Goal: Task Accomplishment & Management: Manage account settings

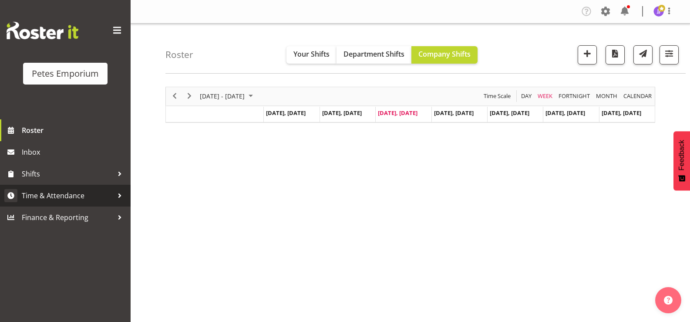
click at [85, 196] on span "Time & Attendance" at bounding box center [67, 195] width 91 height 13
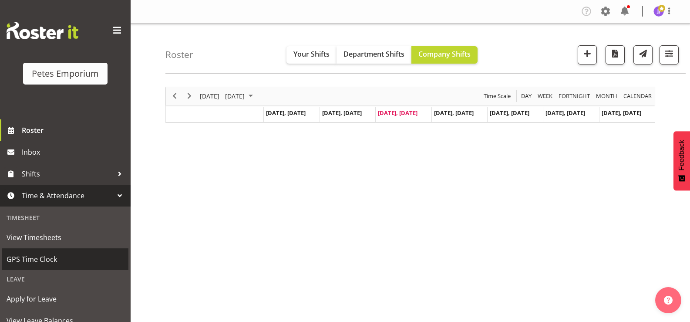
click at [71, 258] on span "GPS Time Clock" at bounding box center [66, 258] width 118 height 13
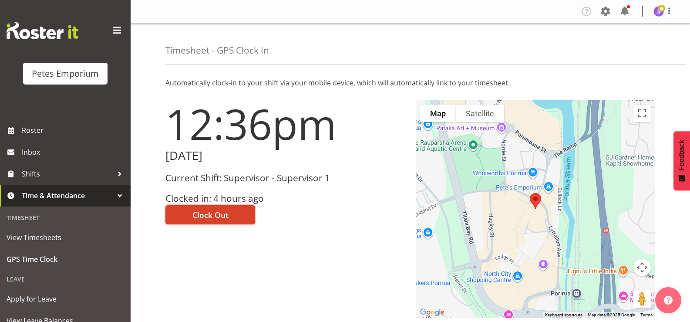
click at [182, 206] on button "Clock Out" at bounding box center [210, 214] width 90 height 19
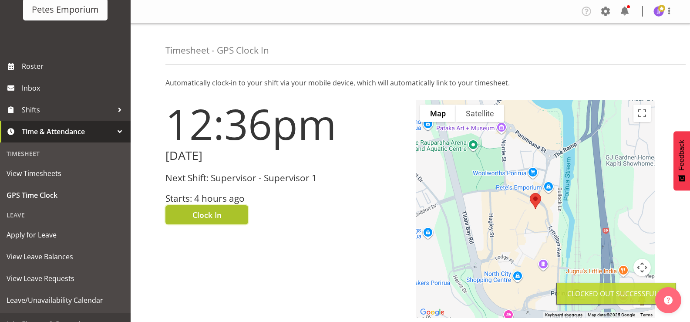
scroll to position [64, 0]
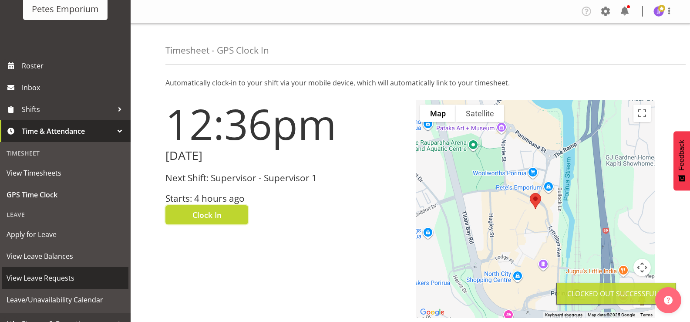
click at [67, 276] on span "View Leave Requests" at bounding box center [66, 277] width 118 height 13
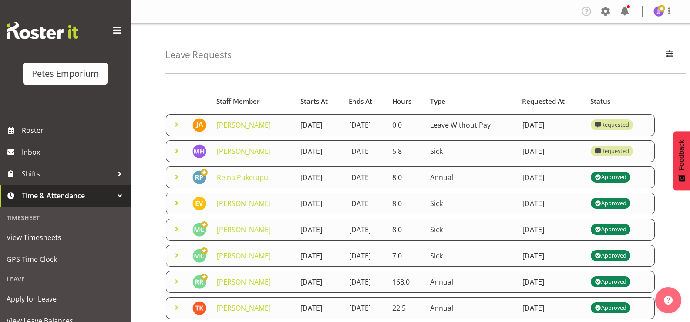
click at [179, 156] on span at bounding box center [176, 150] width 10 height 10
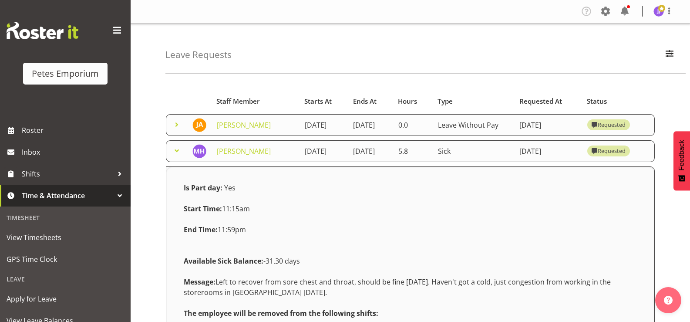
click at [180, 156] on span at bounding box center [176, 150] width 10 height 10
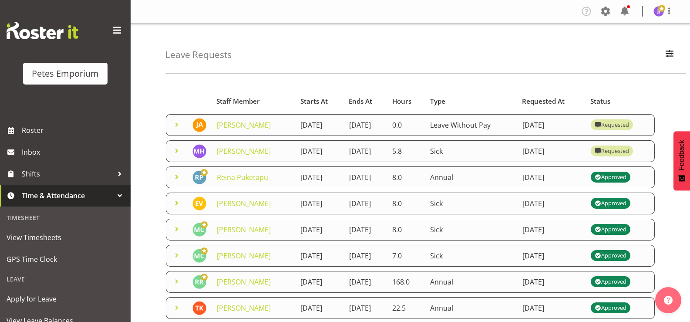
click at [181, 125] on span at bounding box center [176, 124] width 10 height 10
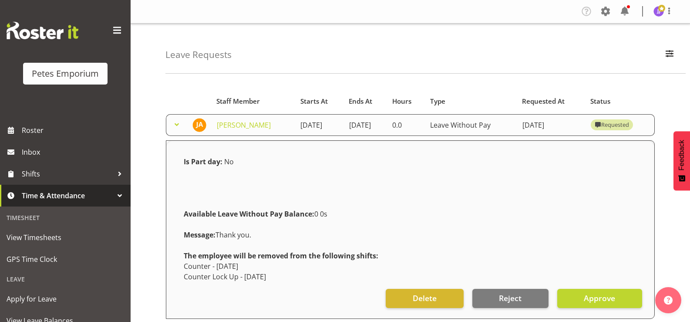
click at [178, 129] on span at bounding box center [176, 124] width 10 height 10
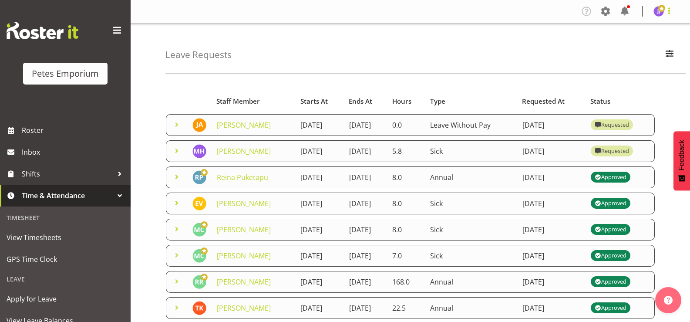
click at [666, 13] on span at bounding box center [669, 11] width 10 height 10
click at [626, 48] on link "Log Out" at bounding box center [633, 46] width 84 height 16
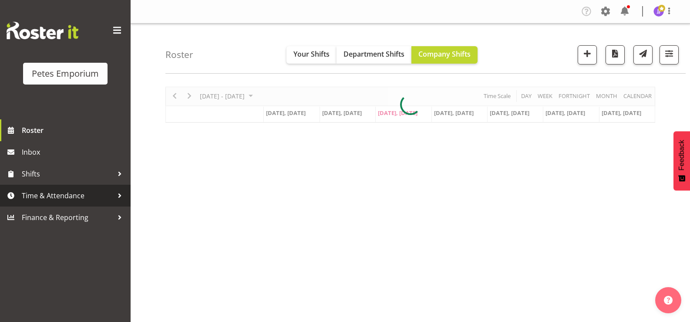
click at [44, 198] on span "Time & Attendance" at bounding box center [67, 195] width 91 height 13
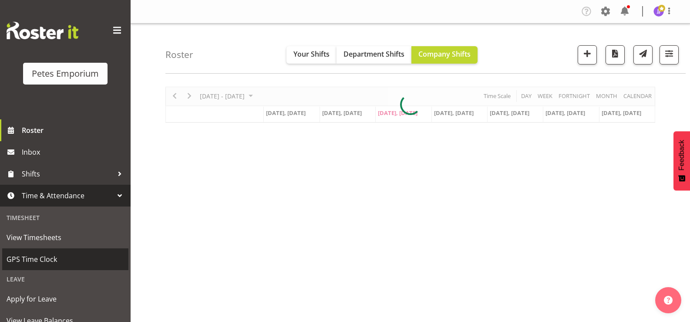
click at [45, 261] on span "GPS Time Clock" at bounding box center [66, 258] width 118 height 13
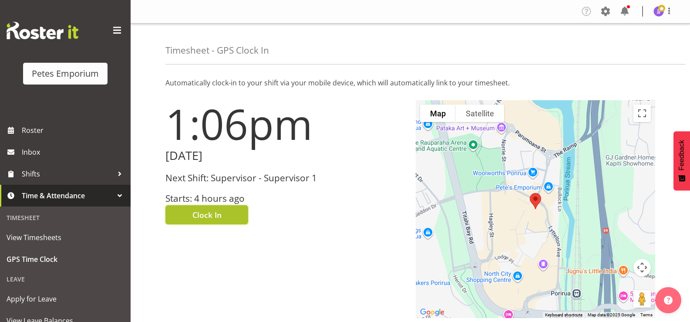
click at [202, 212] on span "Clock In" at bounding box center [206, 214] width 29 height 11
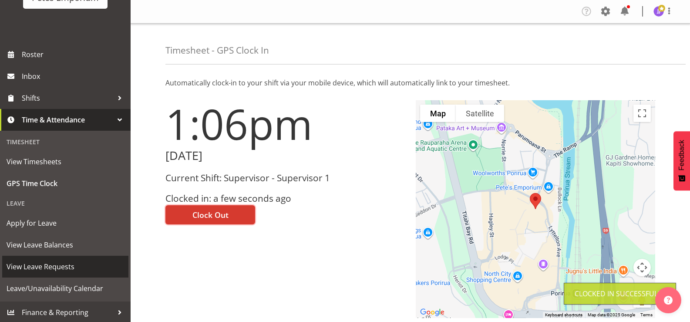
scroll to position [77, 0]
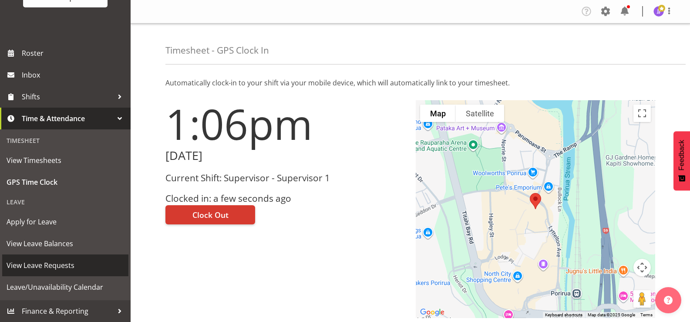
click at [69, 266] on span "View Leave Requests" at bounding box center [66, 265] width 118 height 13
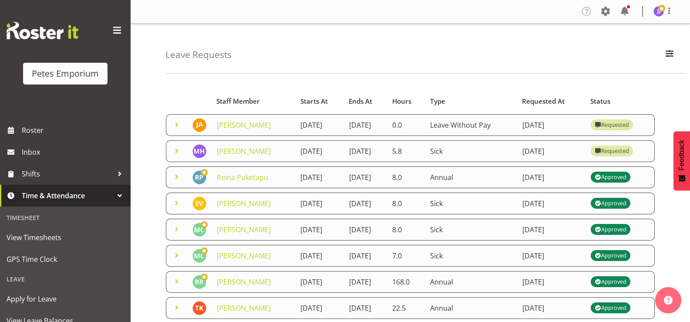
click at [175, 156] on span at bounding box center [176, 150] width 10 height 10
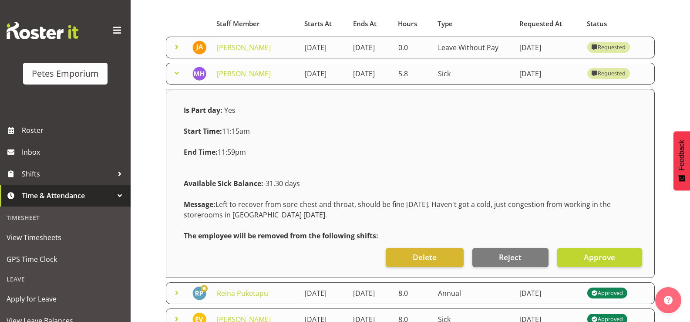
scroll to position [87, 0]
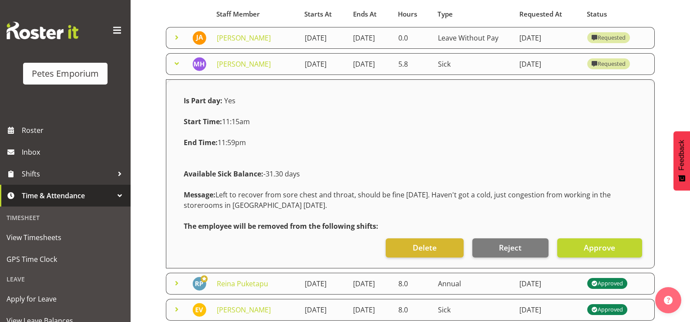
click at [176, 69] on span at bounding box center [176, 63] width 10 height 10
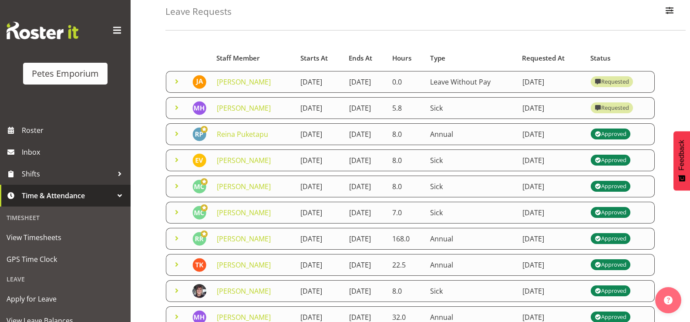
scroll to position [0, 0]
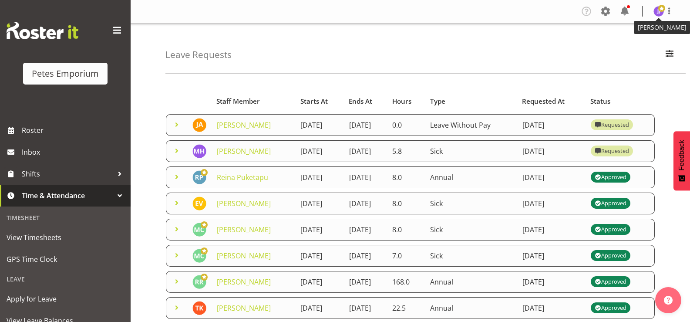
click at [657, 12] on img at bounding box center [658, 11] width 10 height 10
click at [617, 46] on link "Log Out" at bounding box center [633, 46] width 84 height 16
